Goal: Task Accomplishment & Management: Use online tool/utility

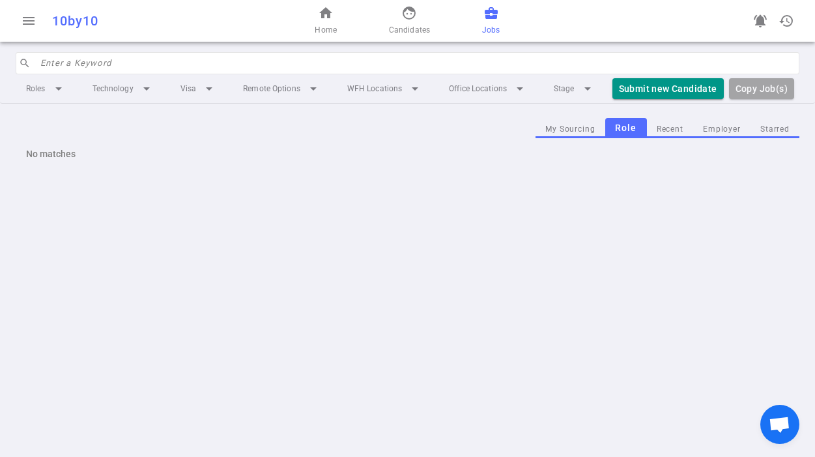
click at [231, 66] on input "search" at bounding box center [415, 63] width 751 height 21
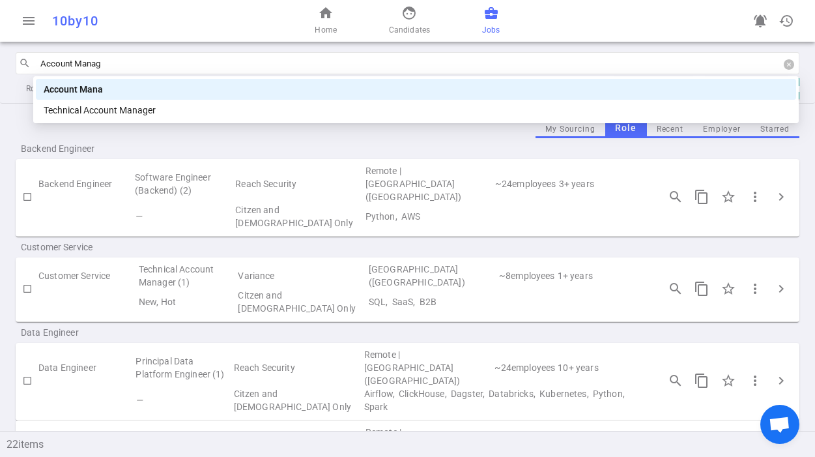
type input "Account Manage"
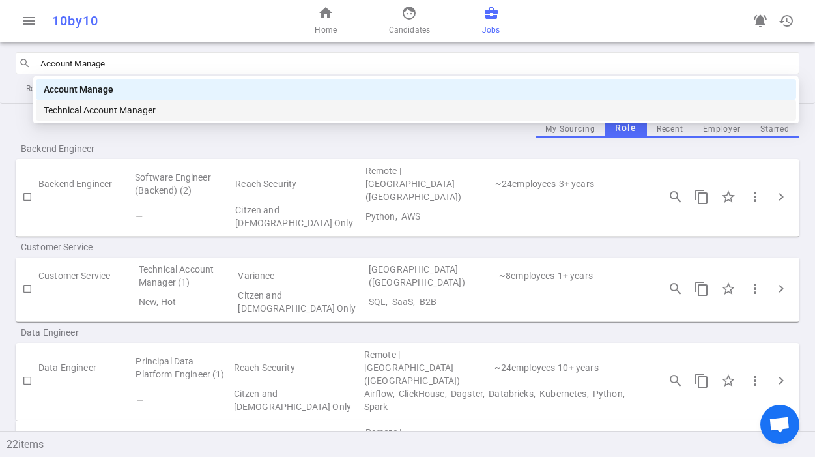
click at [171, 111] on div "Technical Account Manager" at bounding box center [416, 110] width 745 height 14
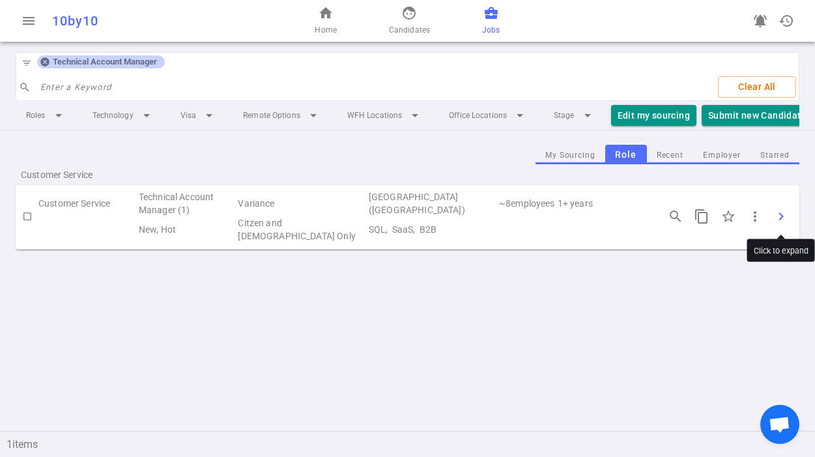
click at [777, 218] on span "chevron_right" at bounding box center [781, 217] width 16 height 16
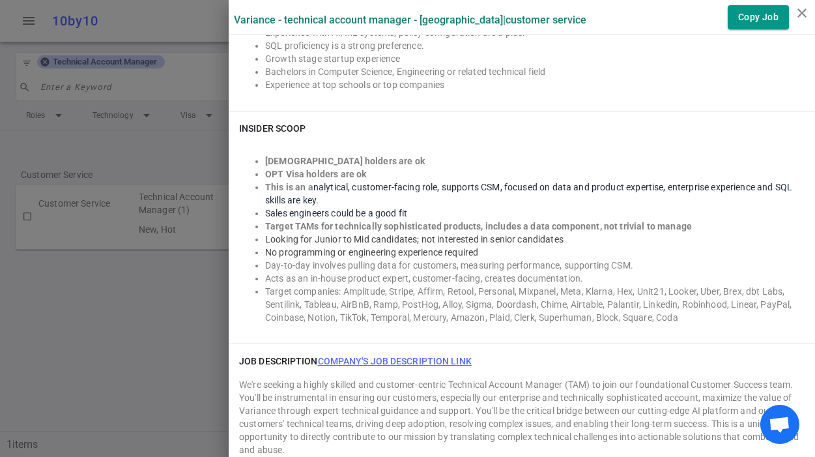
scroll to position [690, 0]
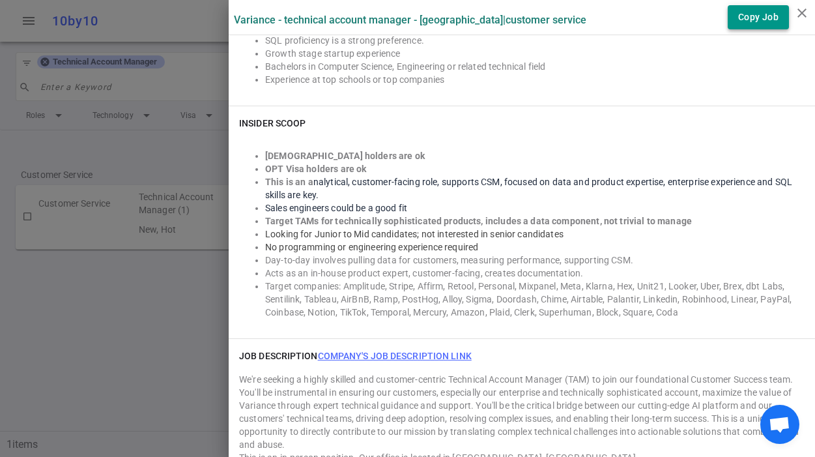
click at [757, 22] on button "Copy Job" at bounding box center [758, 17] width 61 height 24
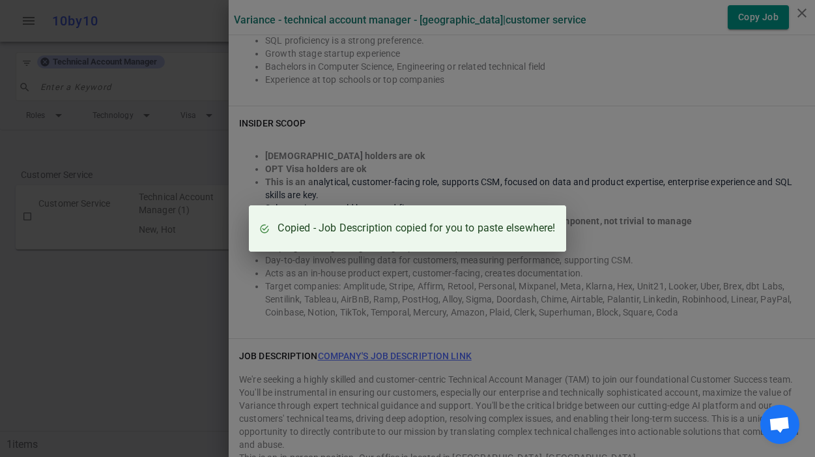
click at [132, 101] on div "Copied - Job Description copied for you to paste elsewhere!" at bounding box center [407, 228] width 815 height 457
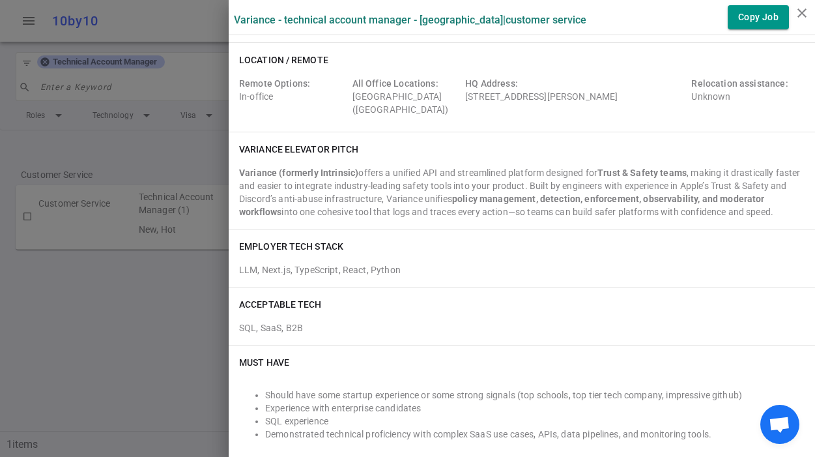
scroll to position [0, 0]
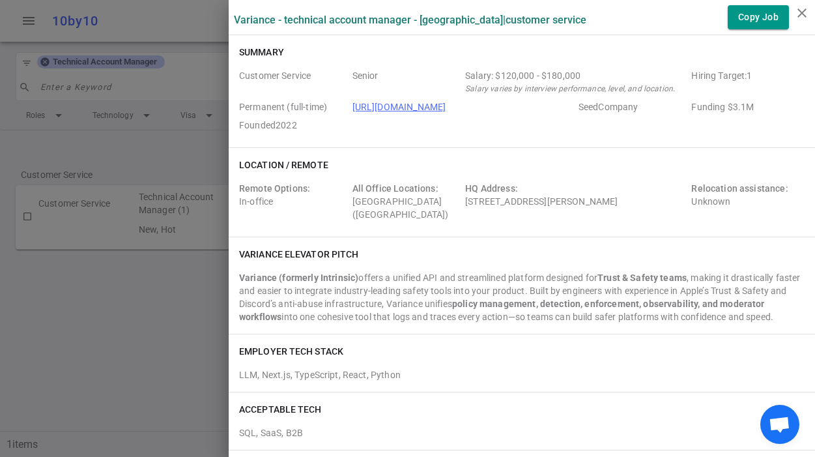
click at [128, 154] on div at bounding box center [407, 228] width 815 height 457
